Goal: Task Accomplishment & Management: Use online tool/utility

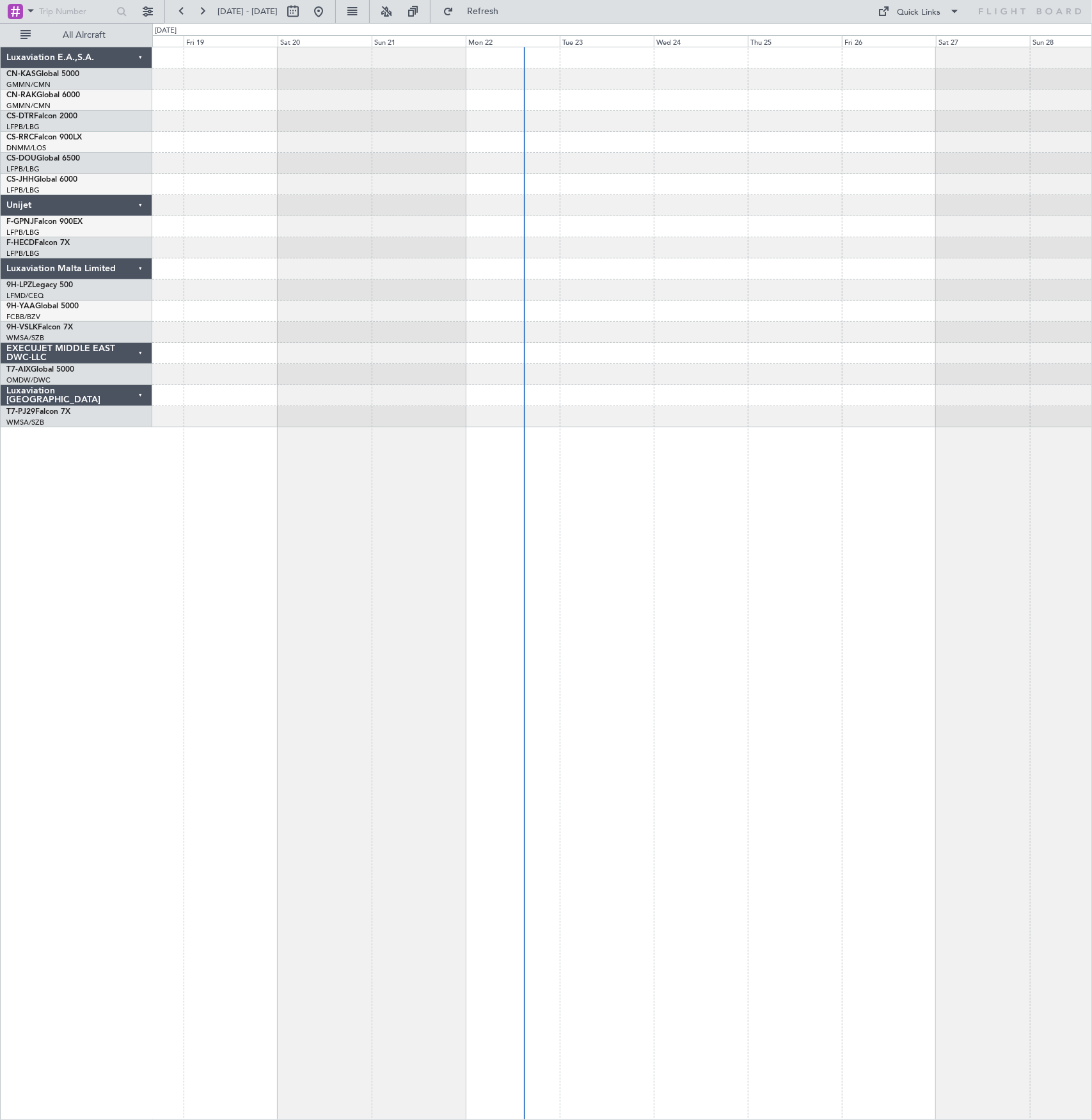
click at [435, 527] on div at bounding box center [622, 584] width 941 height 1074
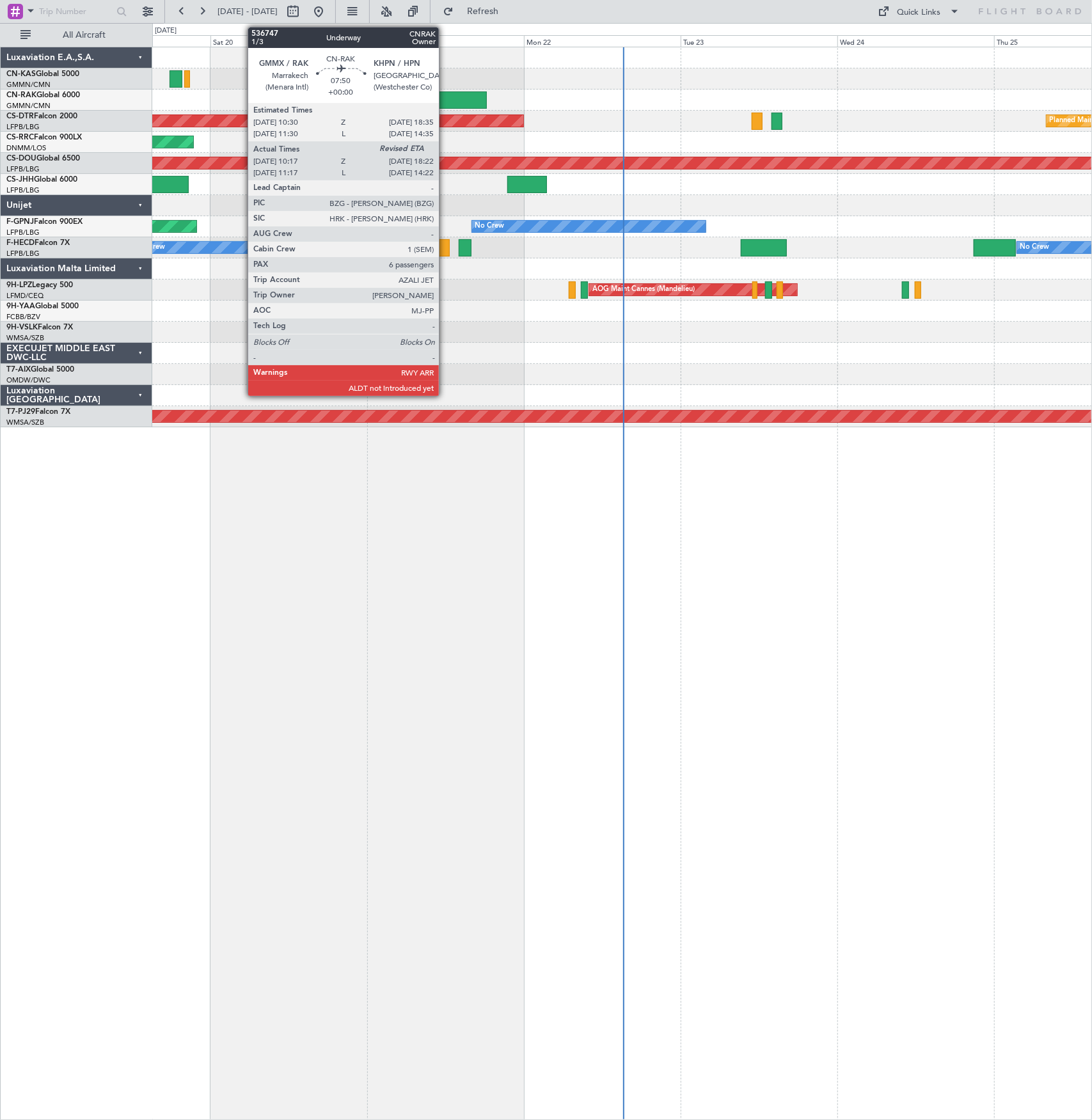
click at [446, 100] on div at bounding box center [460, 100] width 53 height 17
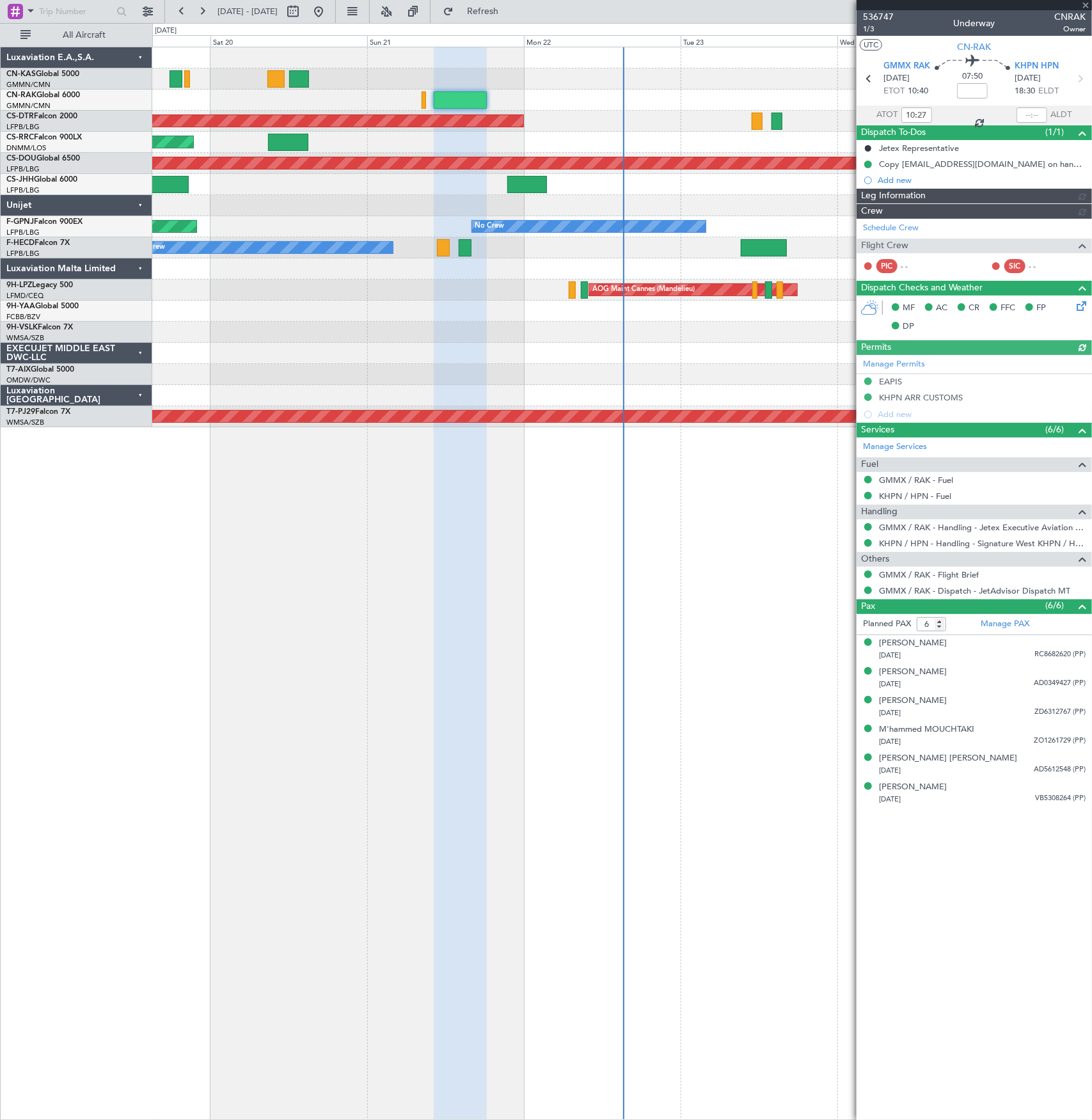
type input "[PERSON_NAME] ([PERSON_NAME])"
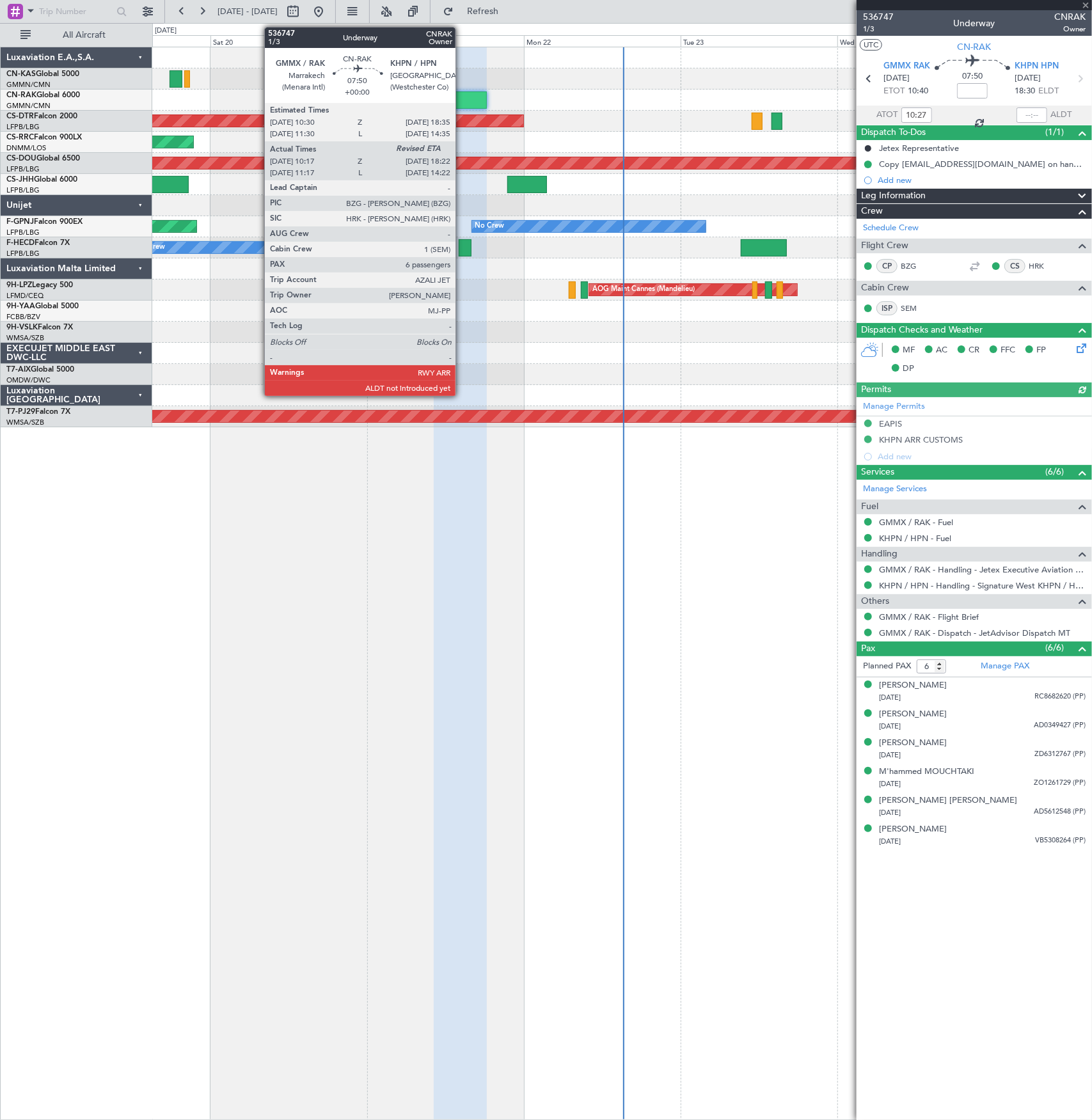
click at [460, 98] on div at bounding box center [460, 100] width 53 height 17
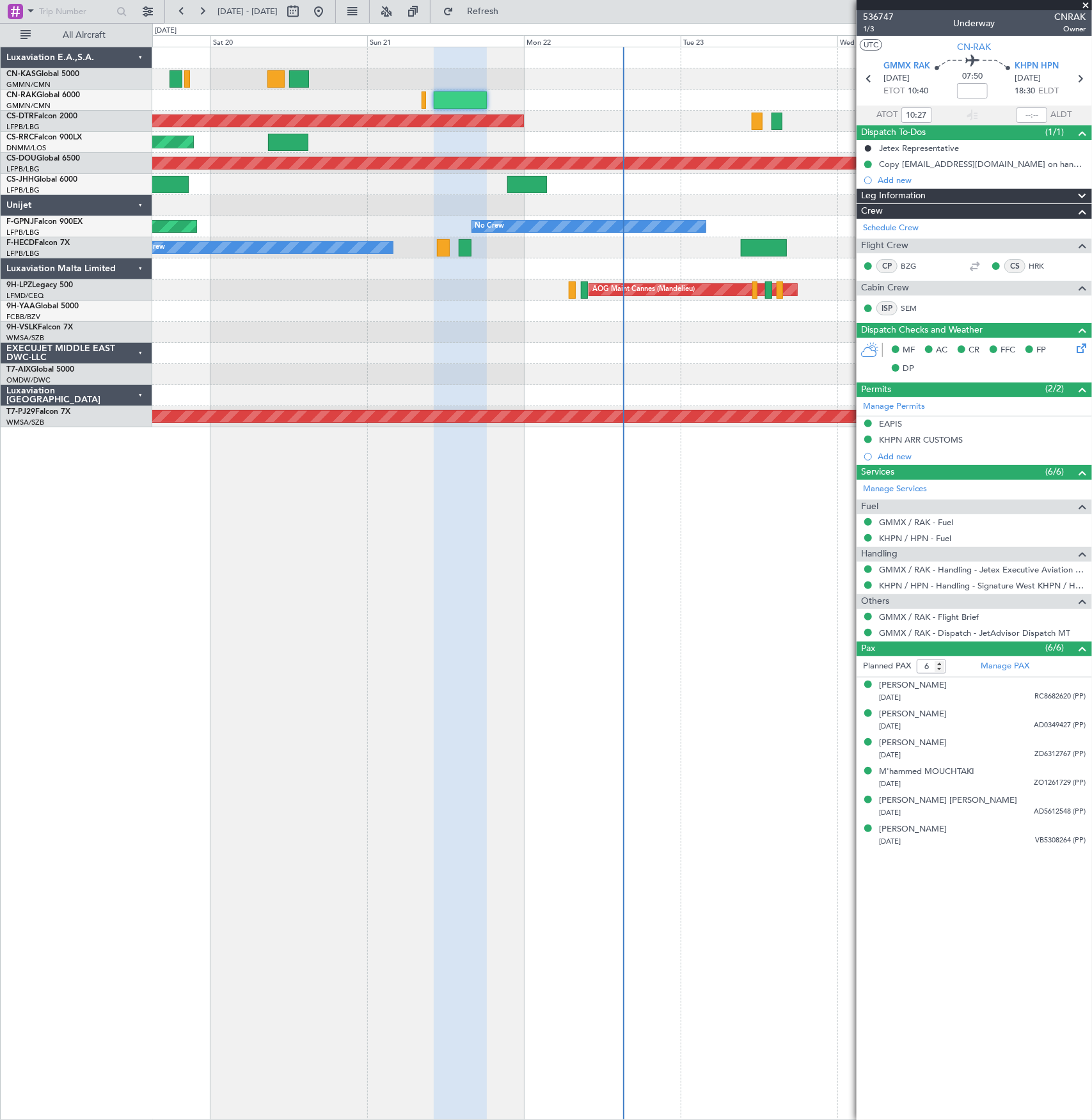
type input "[PERSON_NAME] ([PERSON_NAME])"
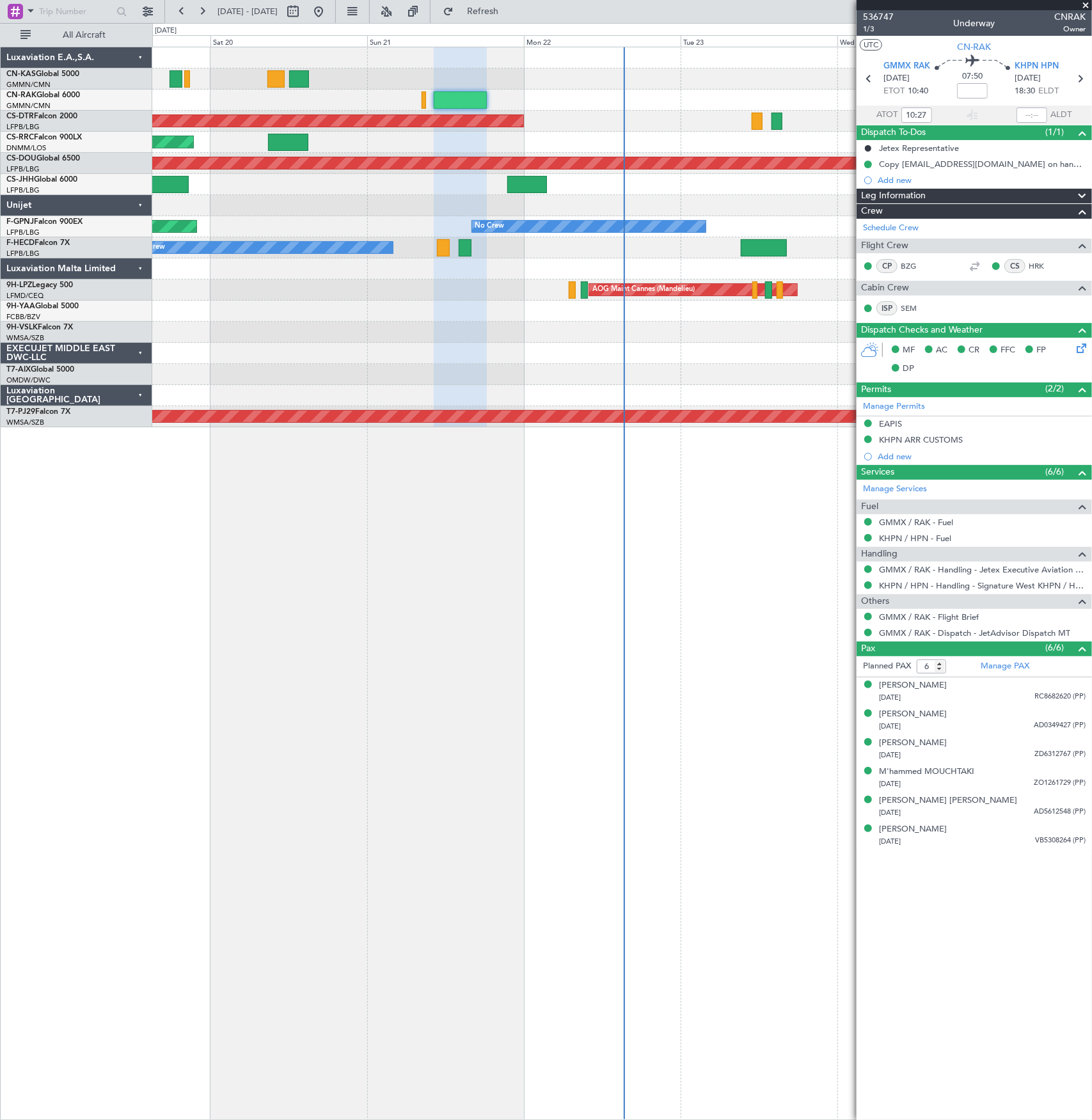
type input "[PERSON_NAME] ([PERSON_NAME])"
